Goal: Transaction & Acquisition: Obtain resource

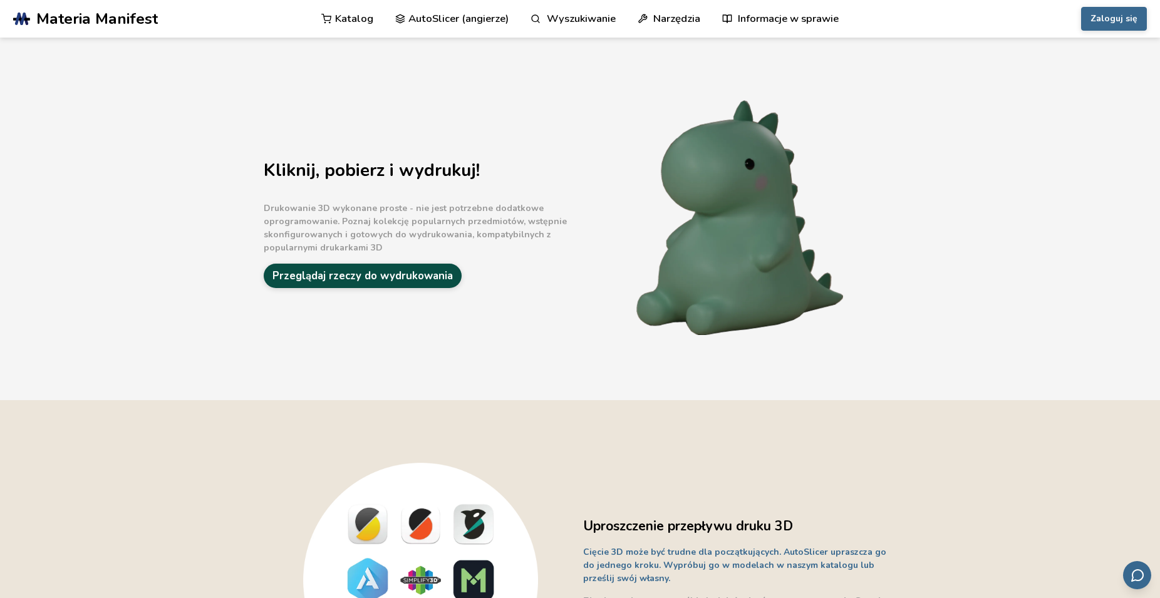
click at [317, 275] on link "Przeglądaj rzeczy do wydrukowania" at bounding box center [363, 276] width 198 height 24
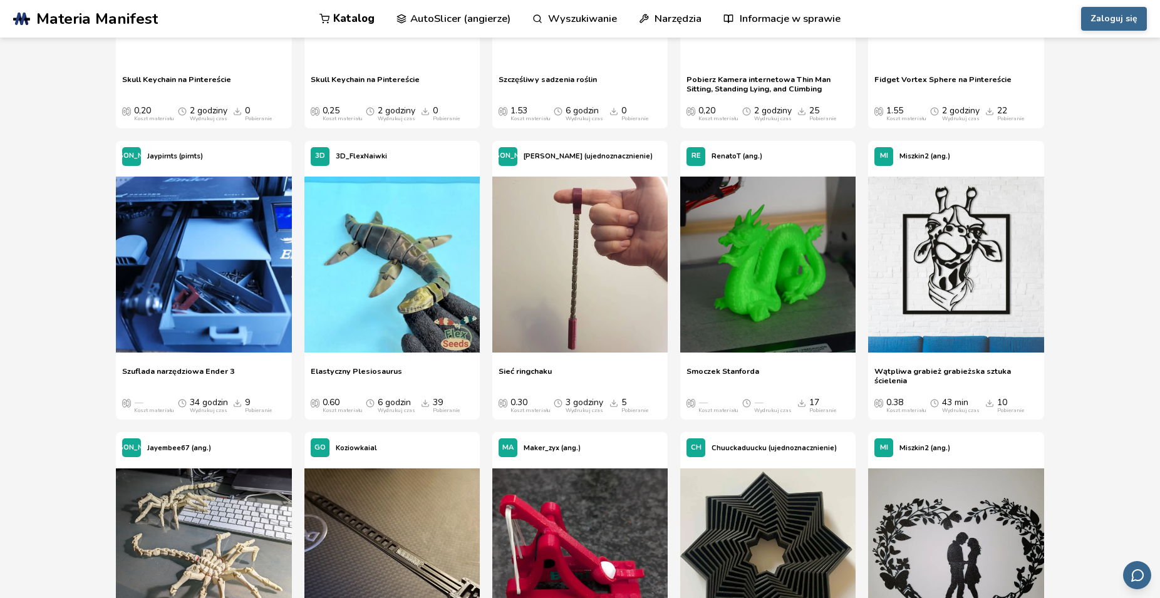
scroll to position [8308, 0]
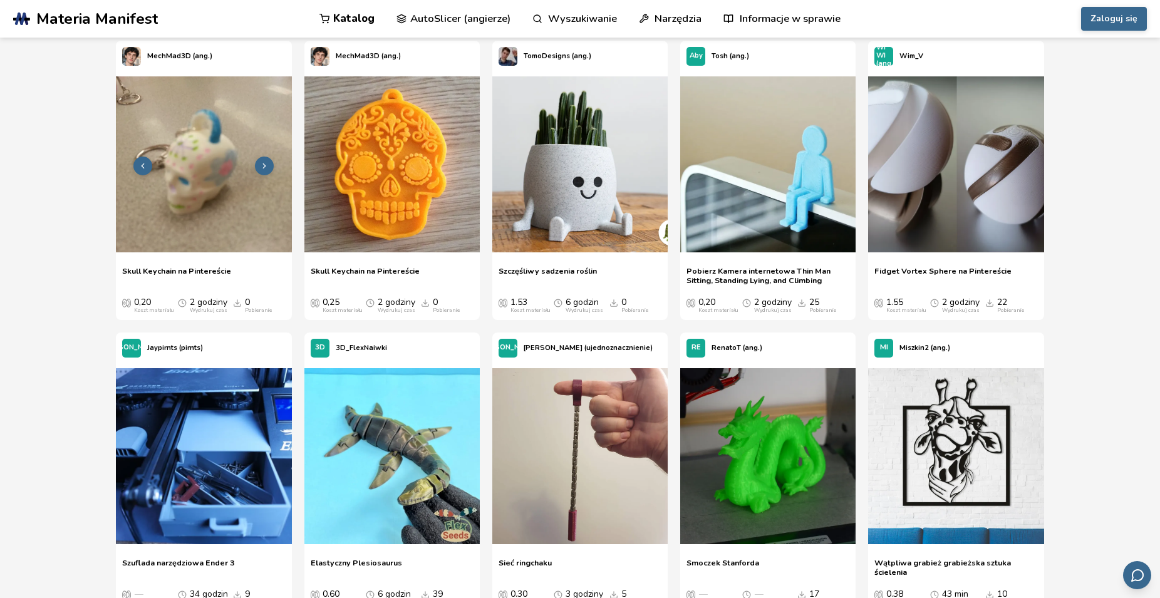
click at [184, 213] on img at bounding box center [203, 163] width 175 height 175
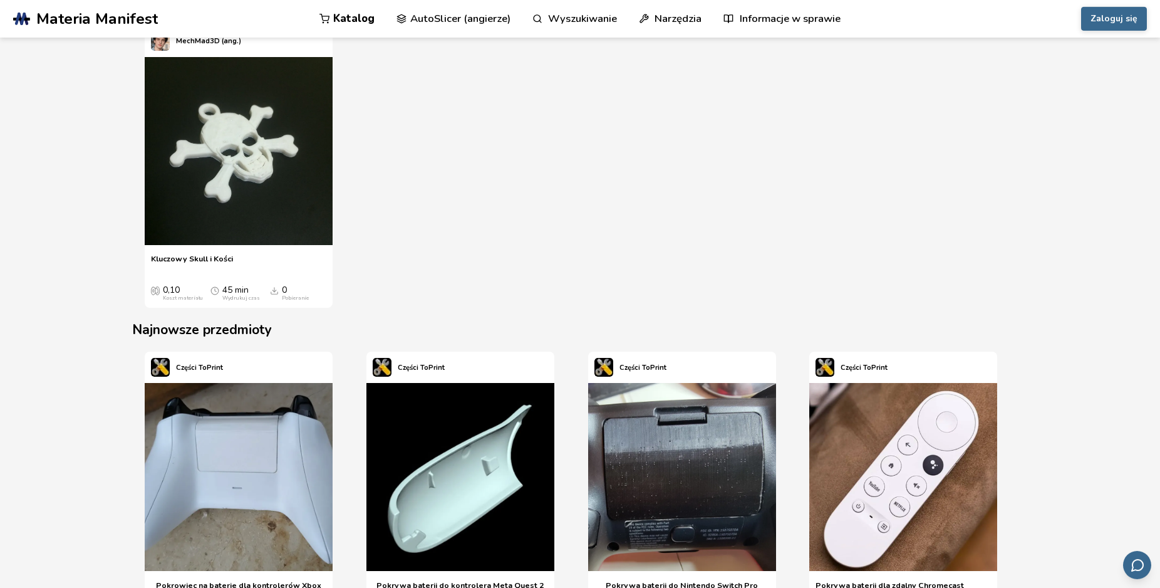
scroll to position [1725, 0]
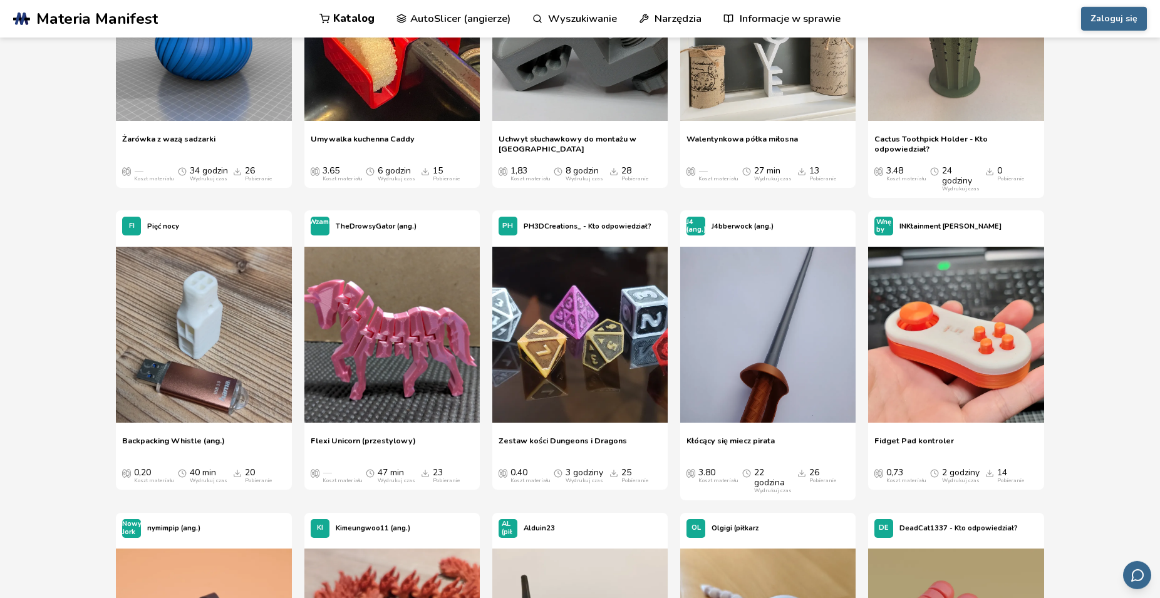
scroll to position [7152, 0]
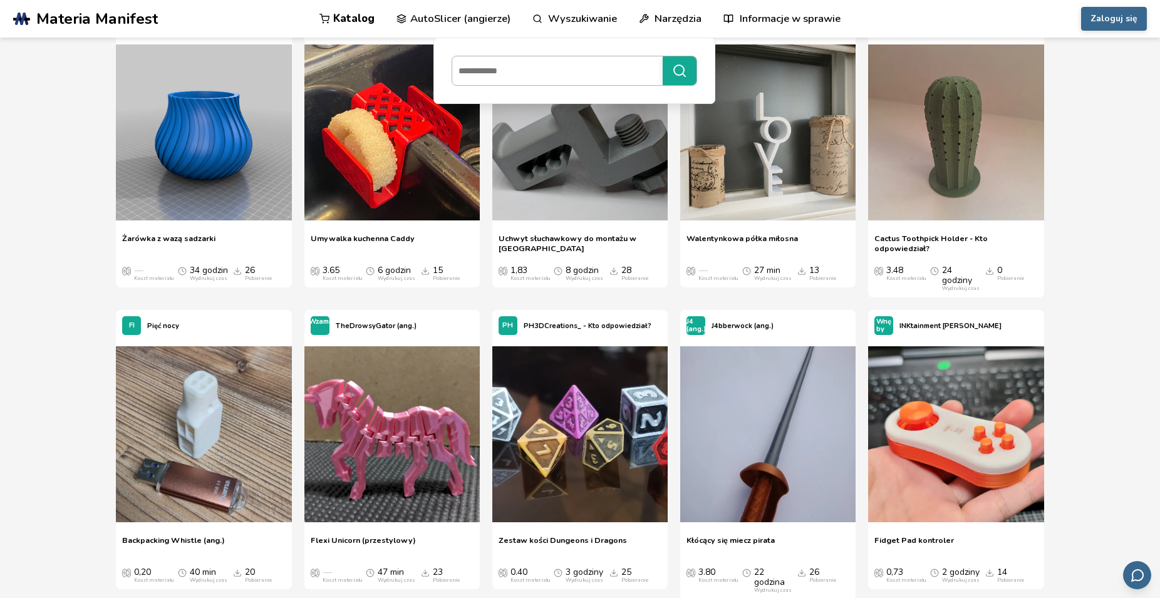
click at [489, 78] on input at bounding box center [554, 71] width 204 height 23
type input "****"
click at [516, 71] on input at bounding box center [554, 71] width 204 height 23
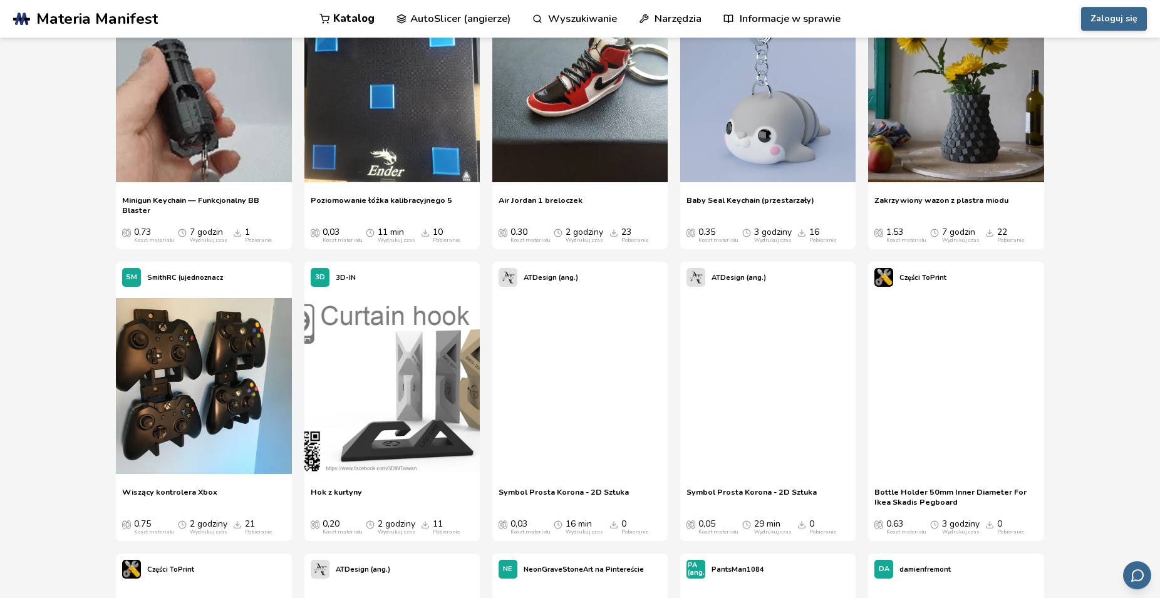
scroll to position [10539, 0]
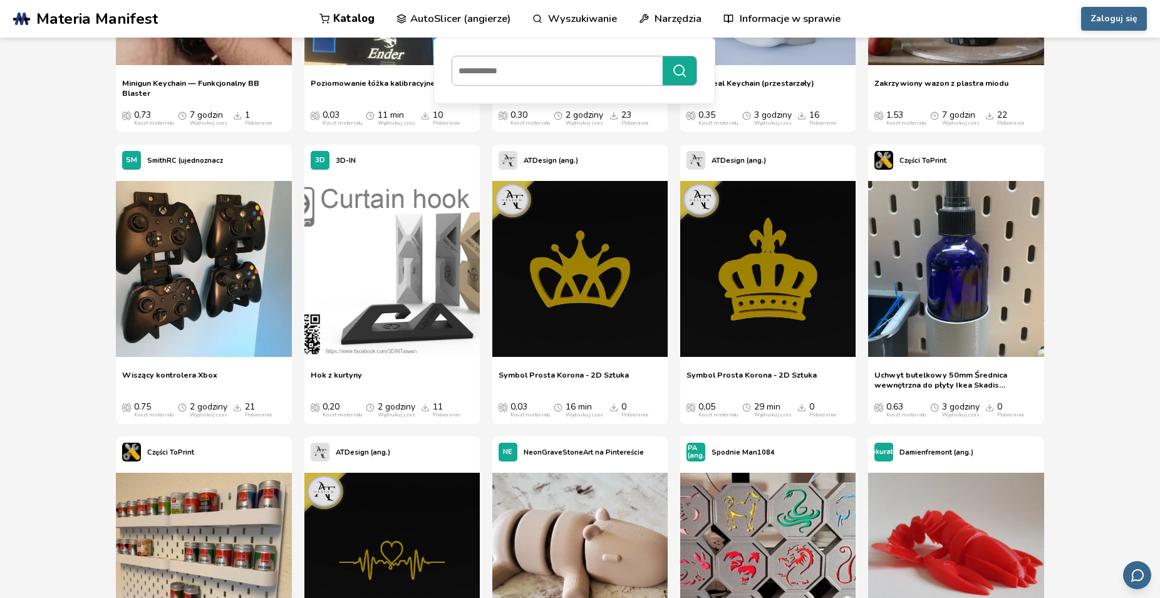
click at [510, 75] on input at bounding box center [554, 71] width 204 height 23
type input "****"
click at [683, 78] on icon "submit" at bounding box center [679, 70] width 15 height 15
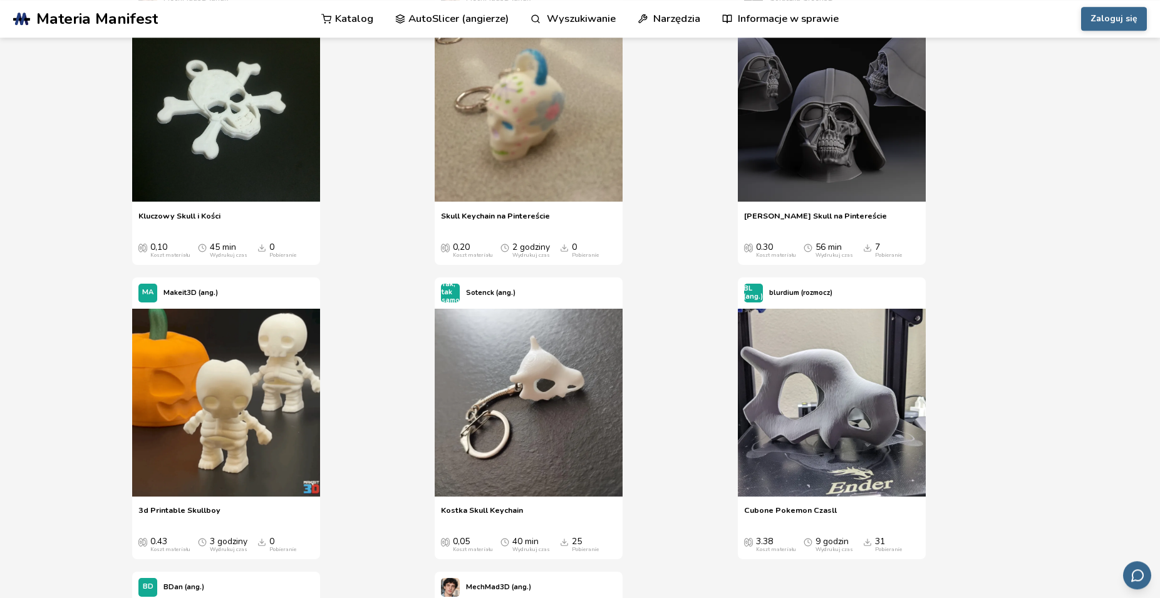
scroll to position [192, 0]
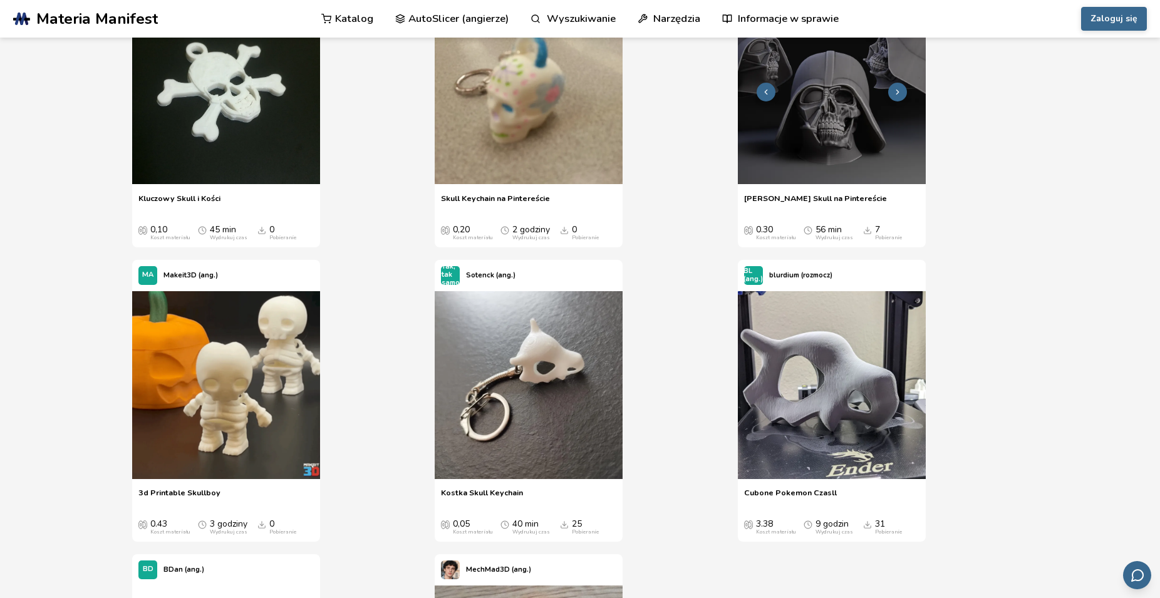
click at [800, 137] on img at bounding box center [832, 90] width 188 height 188
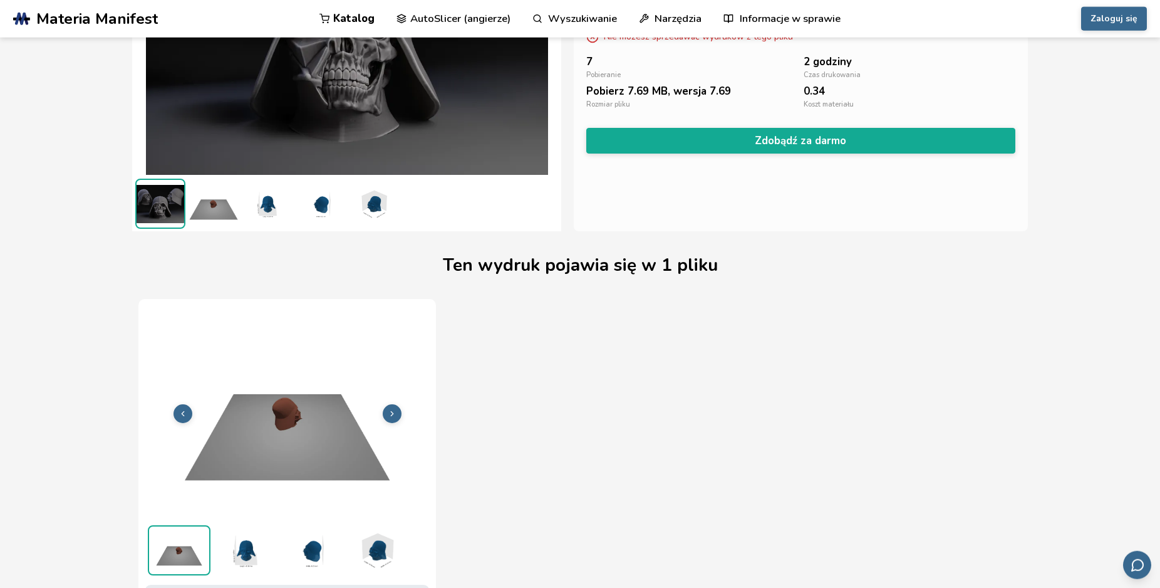
scroll to position [214, 0]
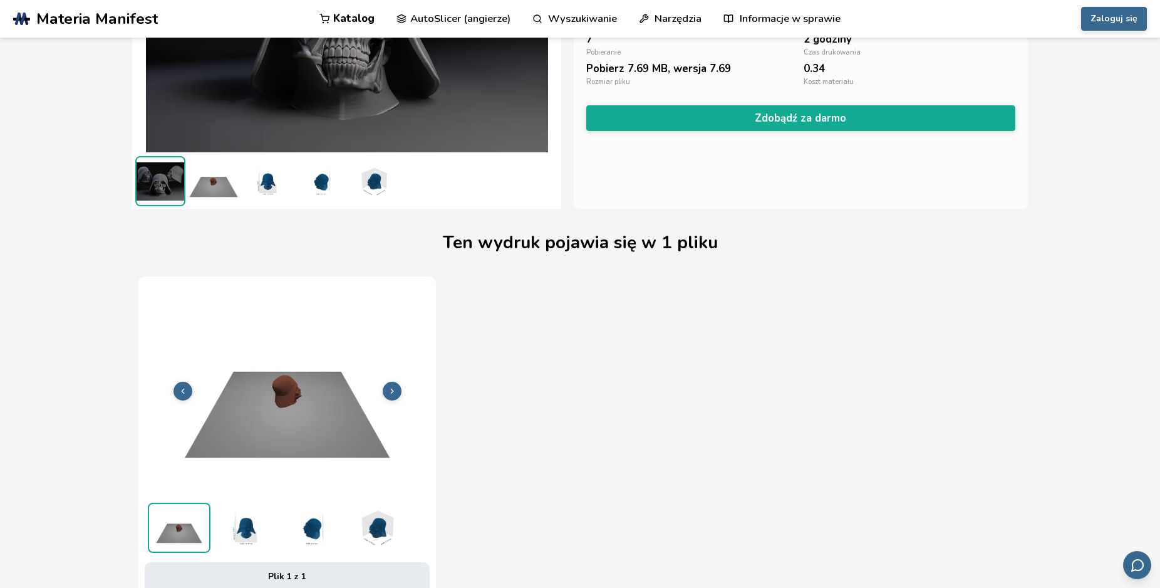
click at [227, 190] on img at bounding box center [214, 181] width 50 height 50
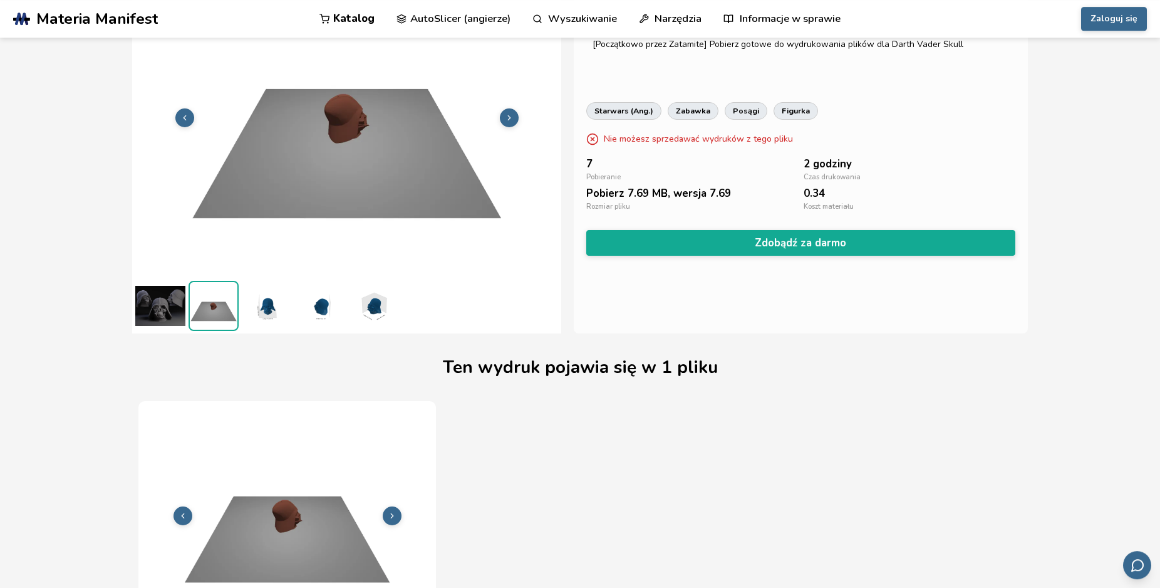
scroll to position [23, 0]
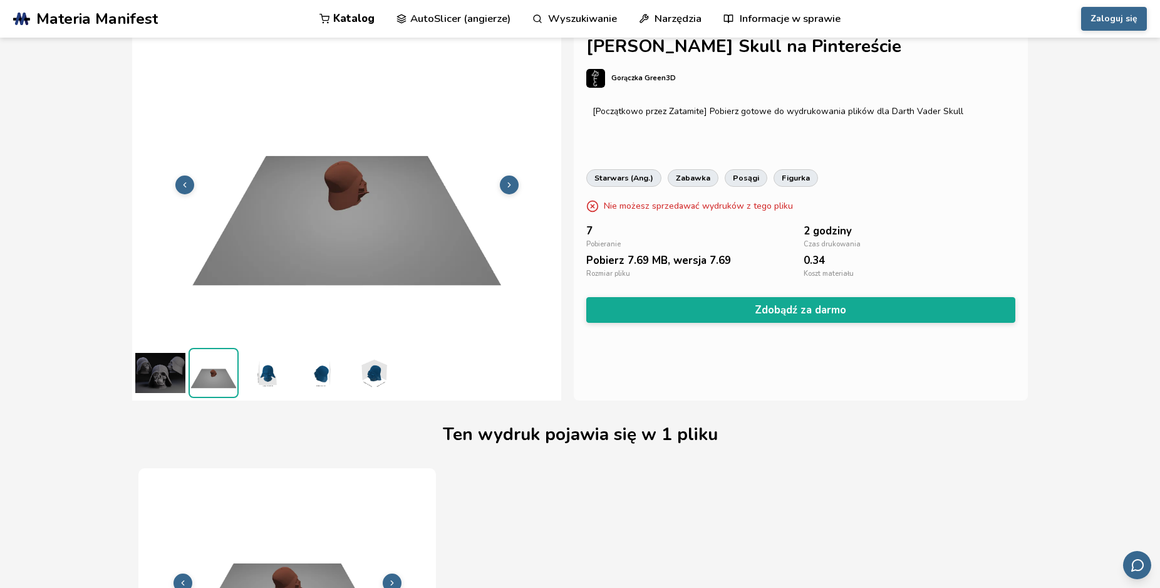
click at [270, 373] on img at bounding box center [267, 373] width 50 height 50
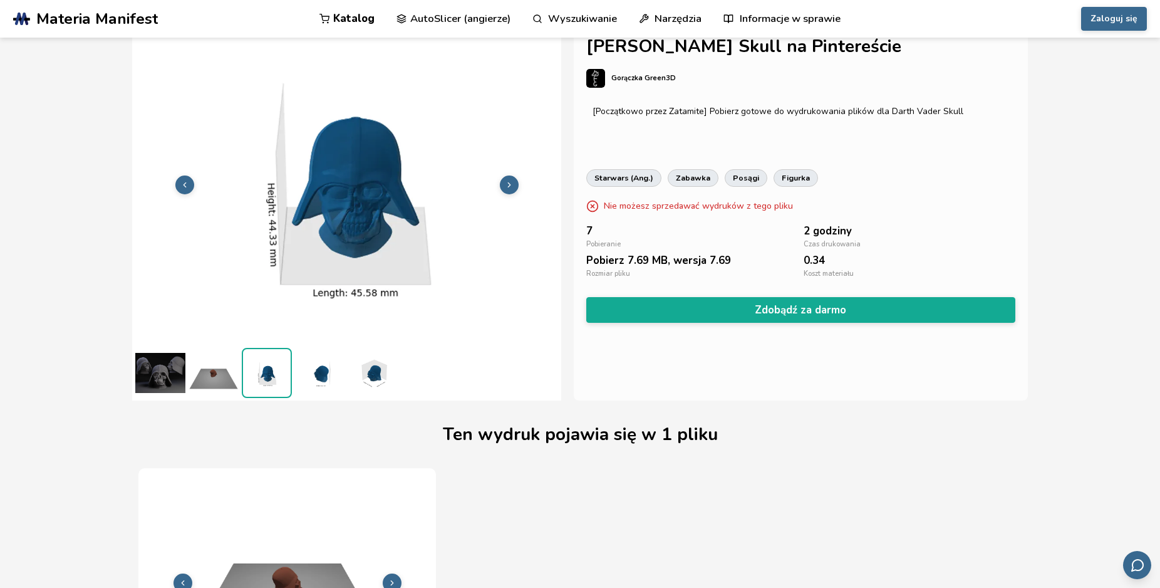
click at [328, 377] on img at bounding box center [320, 373] width 50 height 50
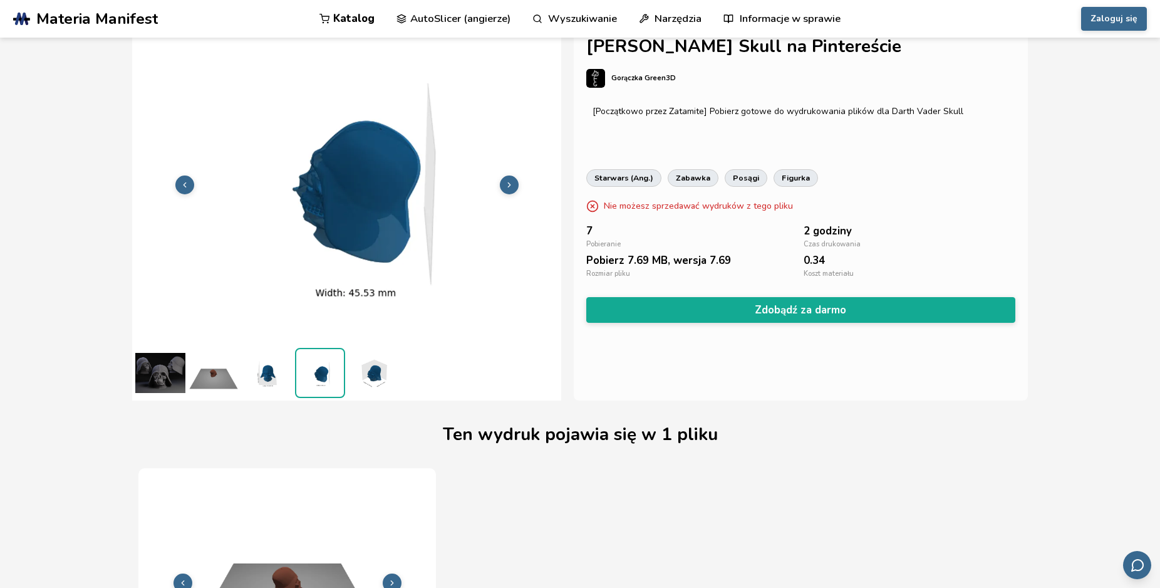
click at [377, 377] on img at bounding box center [373, 373] width 50 height 50
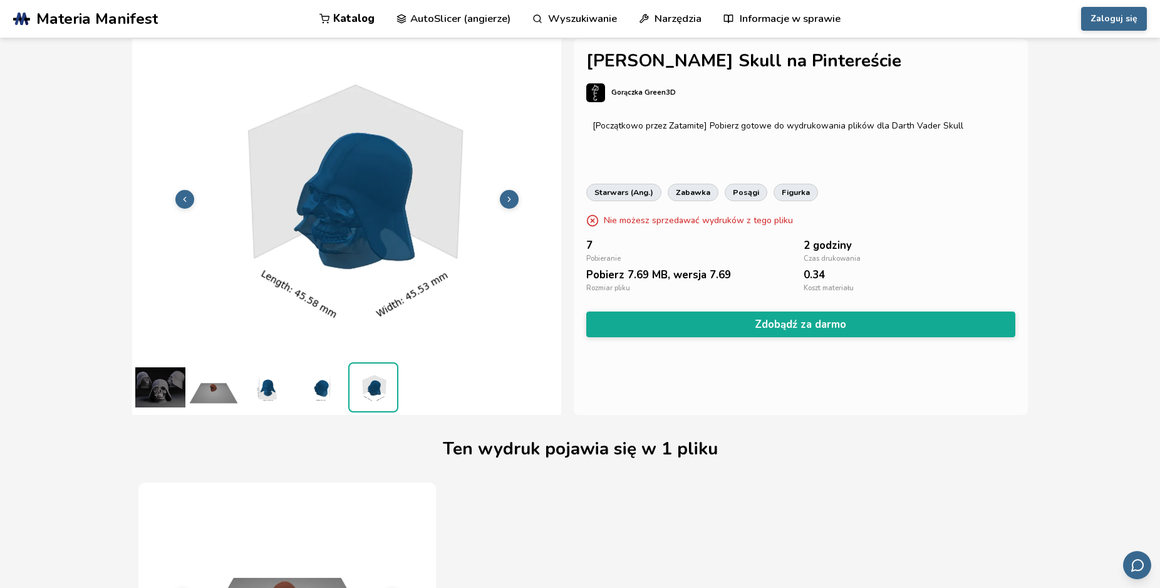
scroll to position [0, 0]
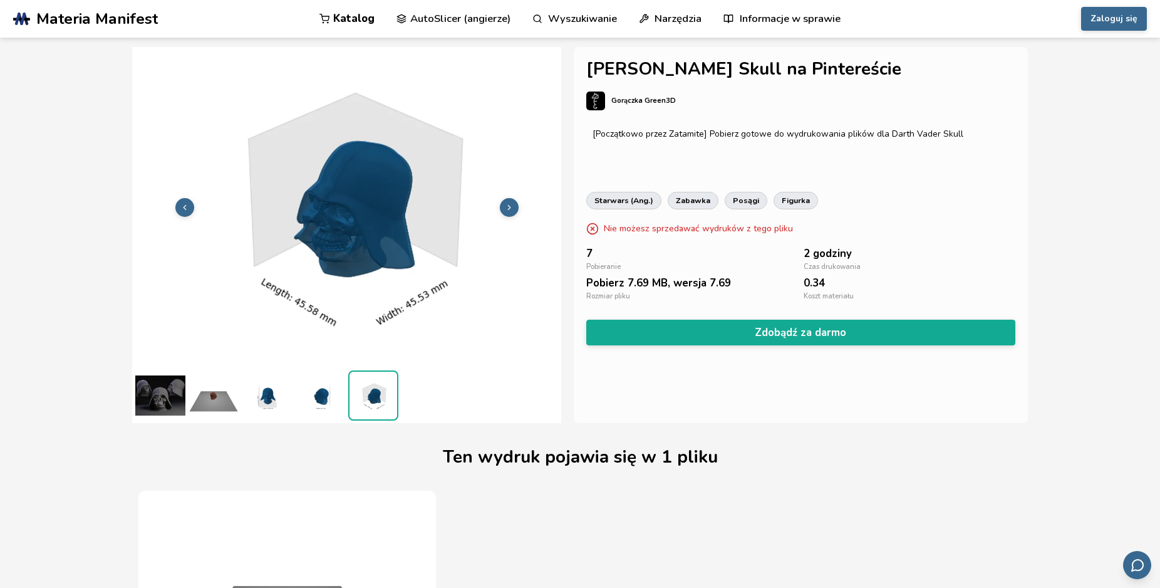
click at [655, 99] on p "Gorączka Green3D" at bounding box center [643, 100] width 65 height 13
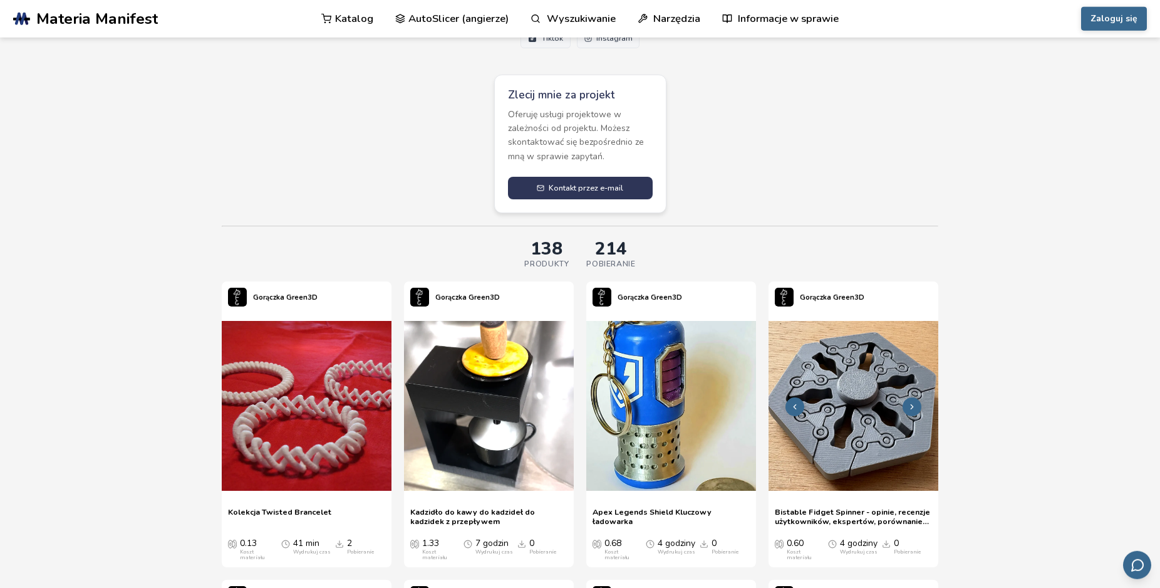
scroll to position [447, 0]
